Goal: Find specific page/section

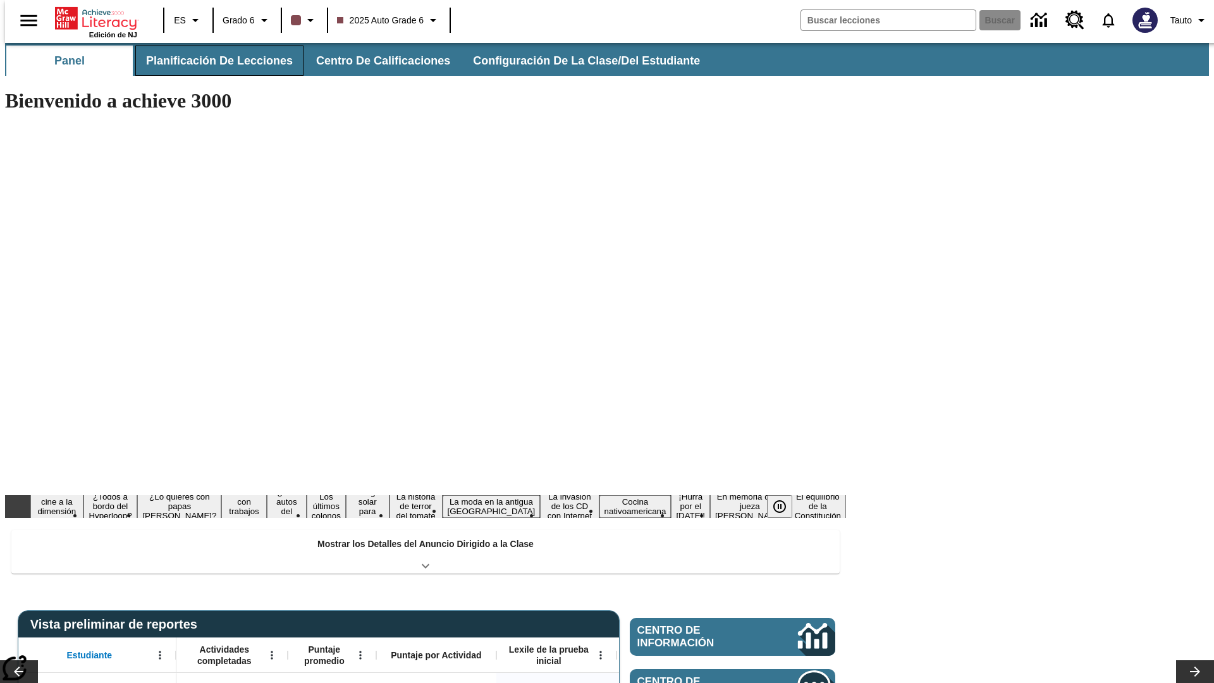
click at [212, 61] on button "Planificación de lecciones" at bounding box center [219, 61] width 168 height 30
